Goal: Task Accomplishment & Management: Manage account settings

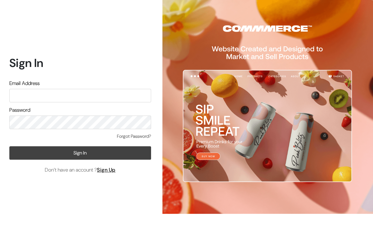
type input "[EMAIL_ADDRESS][DOMAIN_NAME]"
click at [78, 152] on button "Sign In" at bounding box center [80, 153] width 142 height 14
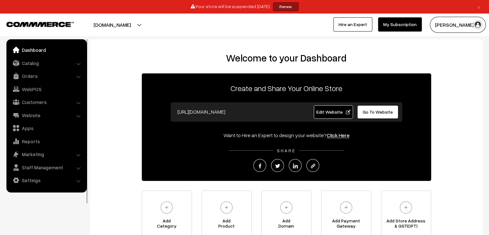
click at [367, 25] on link "My Subscription" at bounding box center [400, 24] width 44 height 14
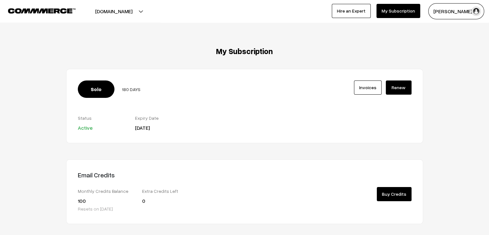
click at [396, 12] on link "My Subscription" at bounding box center [399, 11] width 44 height 14
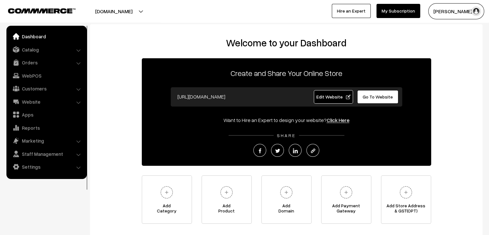
click at [399, 11] on link "My Subscription" at bounding box center [399, 11] width 44 height 14
